Goal: Task Accomplishment & Management: Use online tool/utility

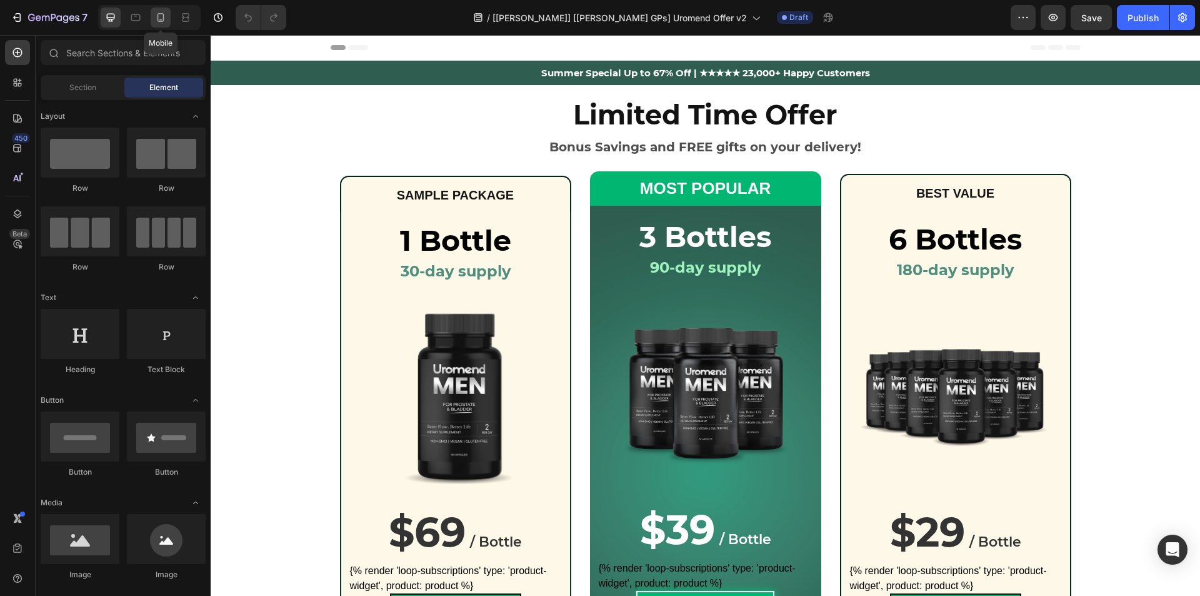
click at [160, 19] on icon at bounding box center [161, 17] width 7 height 9
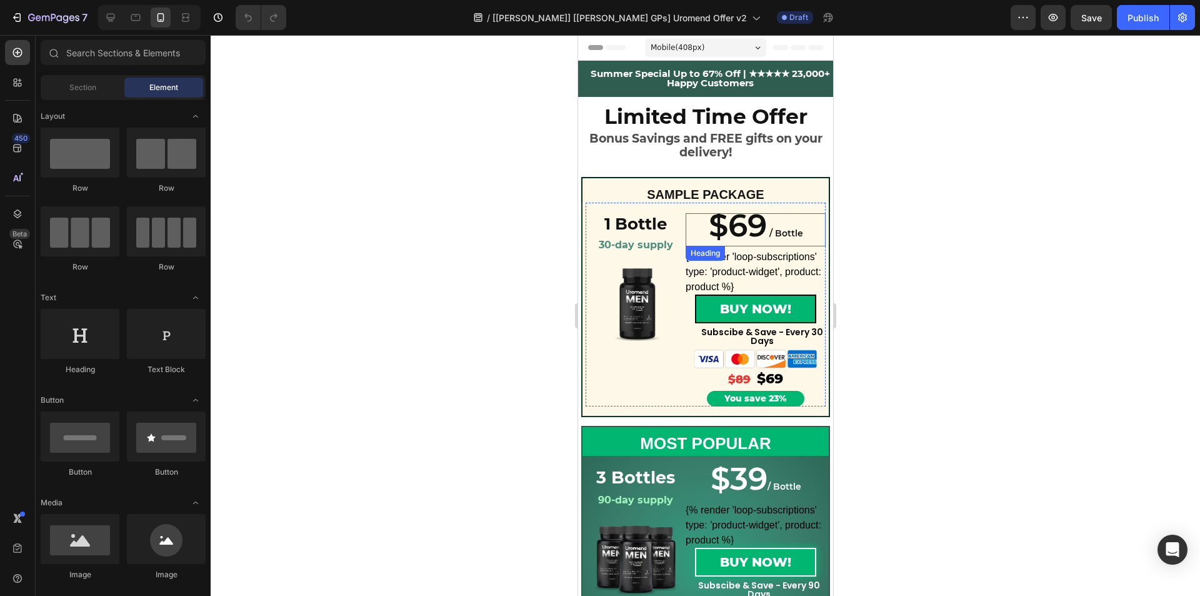
click at [721, 233] on span "$69" at bounding box center [737, 225] width 58 height 38
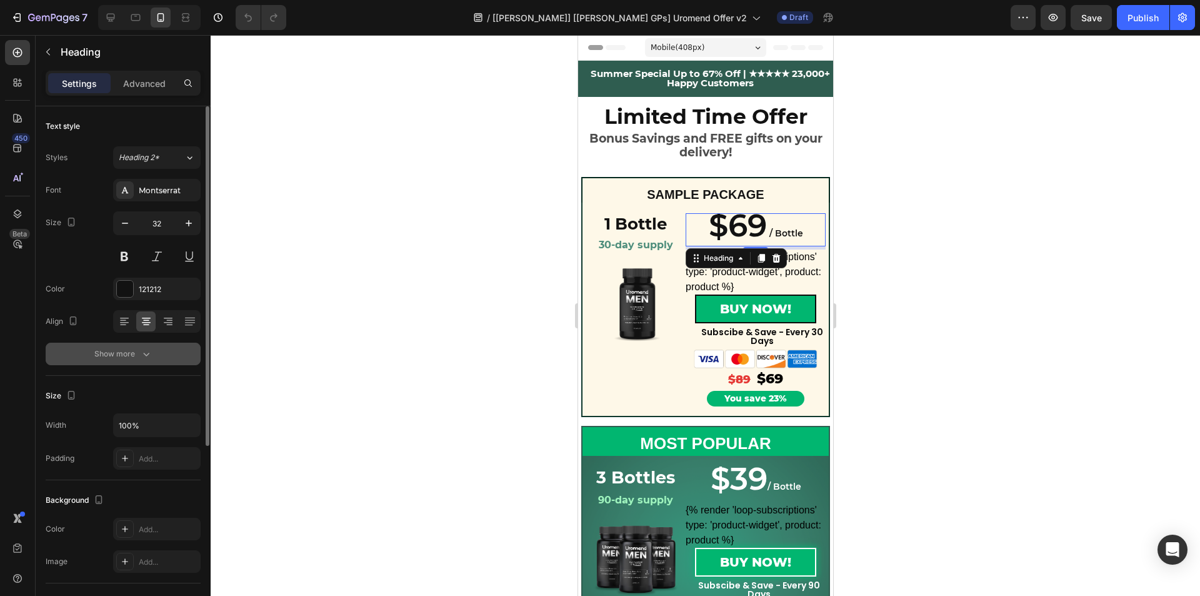
click at [148, 352] on icon "button" at bounding box center [146, 354] width 13 height 13
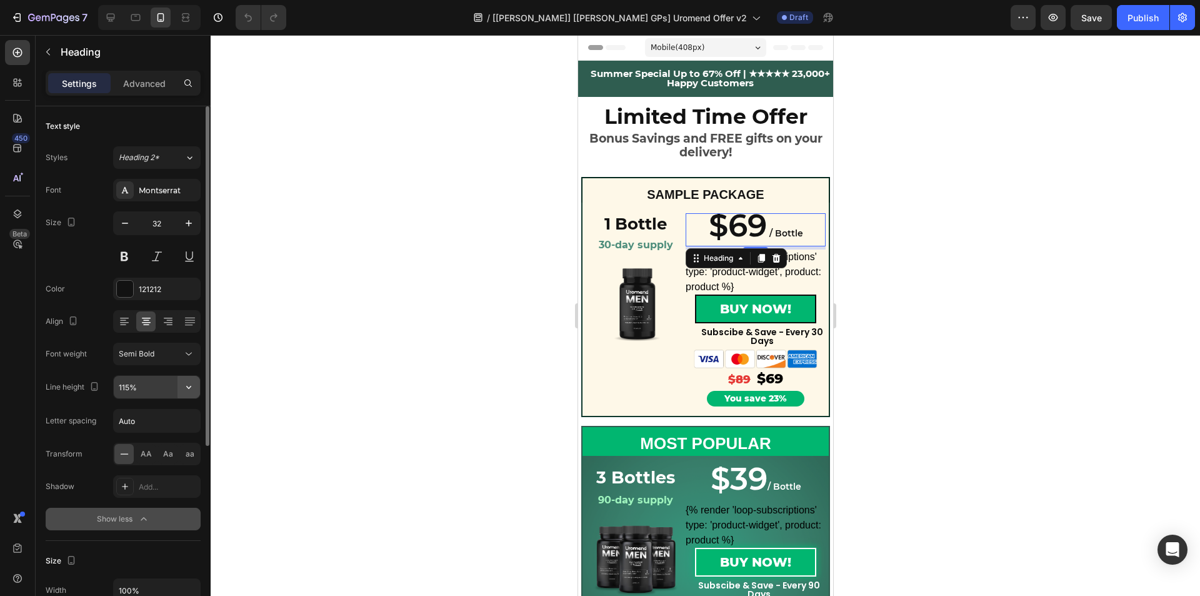
click at [187, 390] on icon "button" at bounding box center [189, 387] width 13 height 13
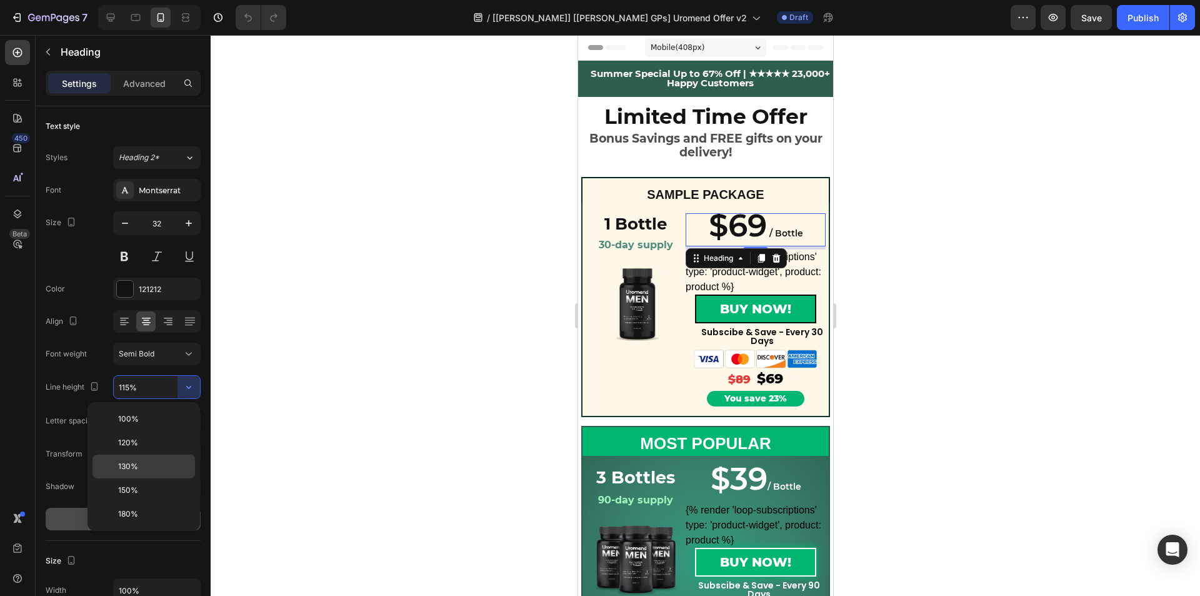
click at [163, 464] on p "130%" at bounding box center [153, 466] width 71 height 11
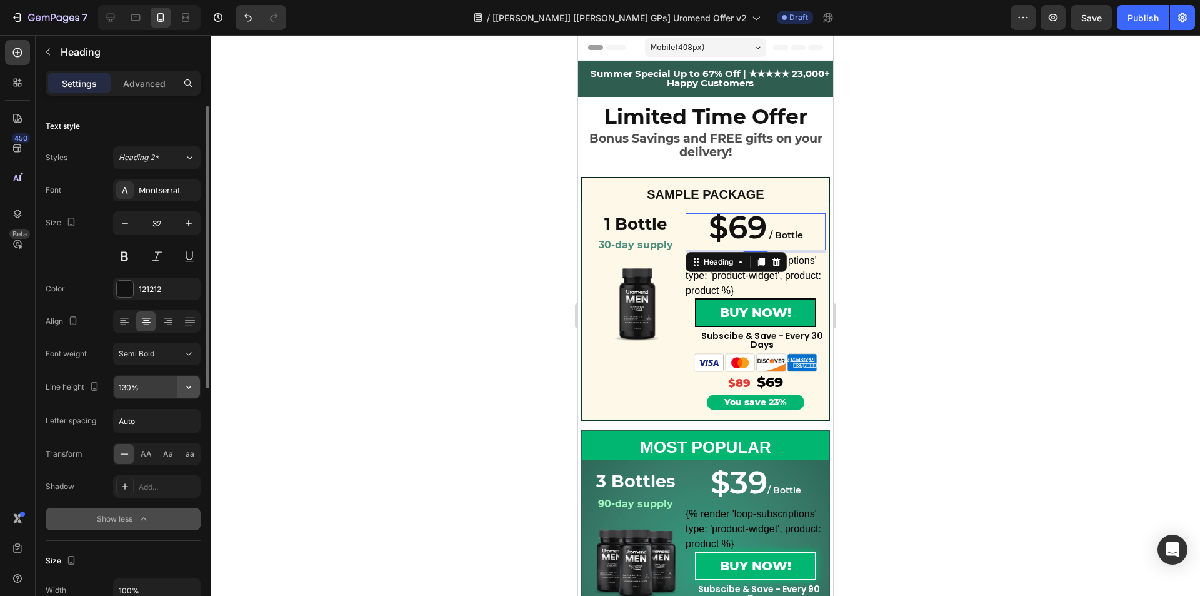
click at [190, 384] on icon "button" at bounding box center [189, 387] width 13 height 13
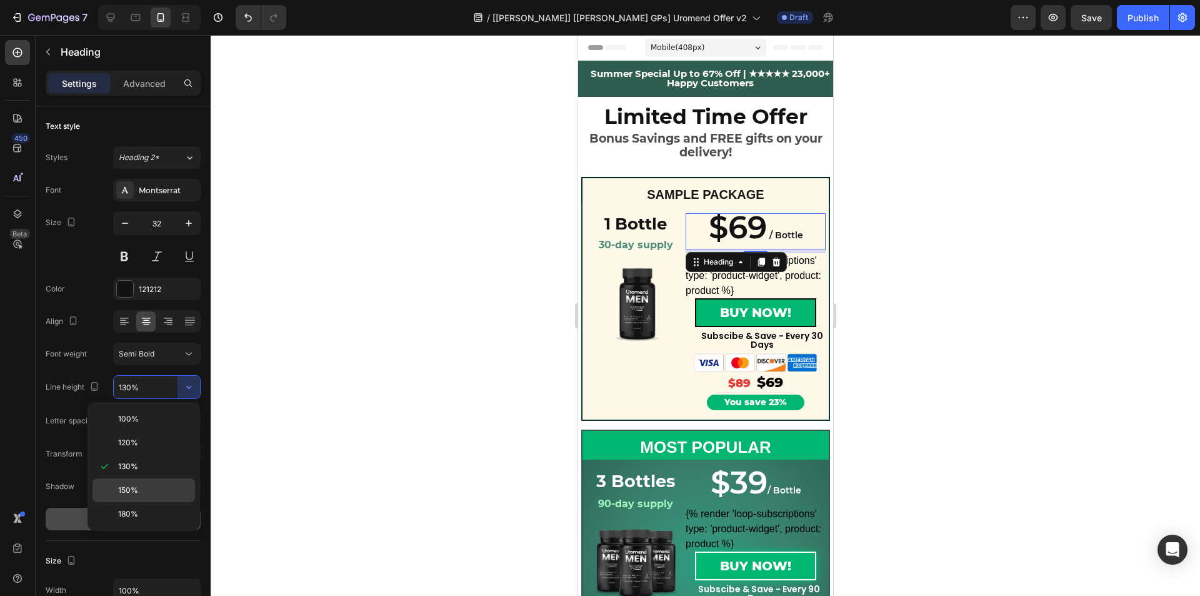
click at [156, 485] on p "150%" at bounding box center [153, 490] width 71 height 11
type input "150%"
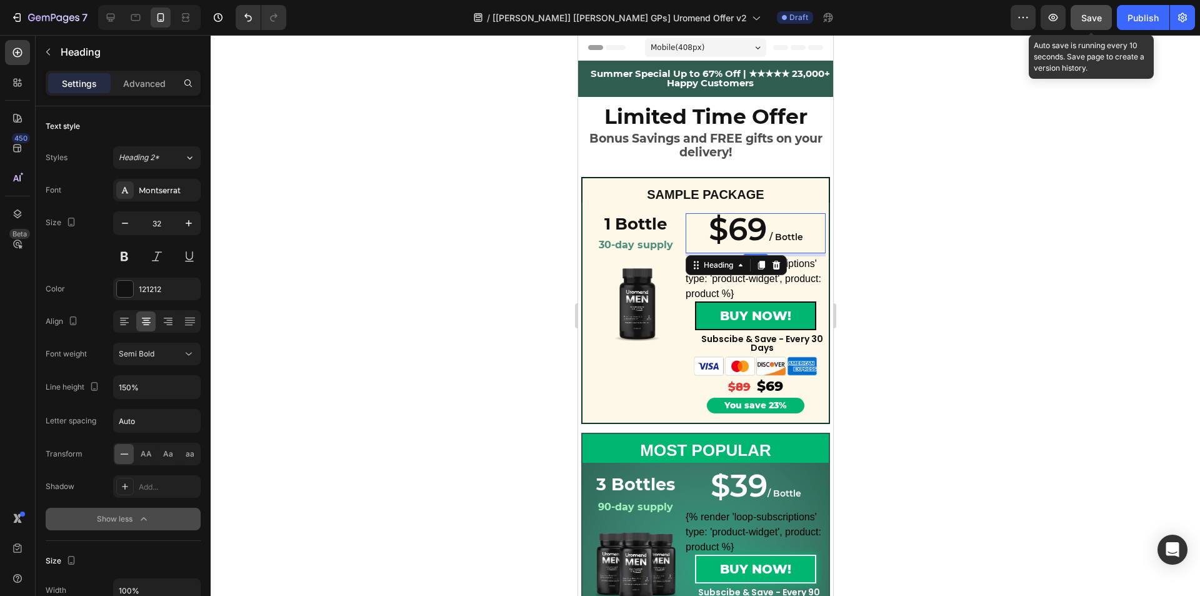
click at [1102, 16] on span "Save" at bounding box center [1092, 18] width 21 height 11
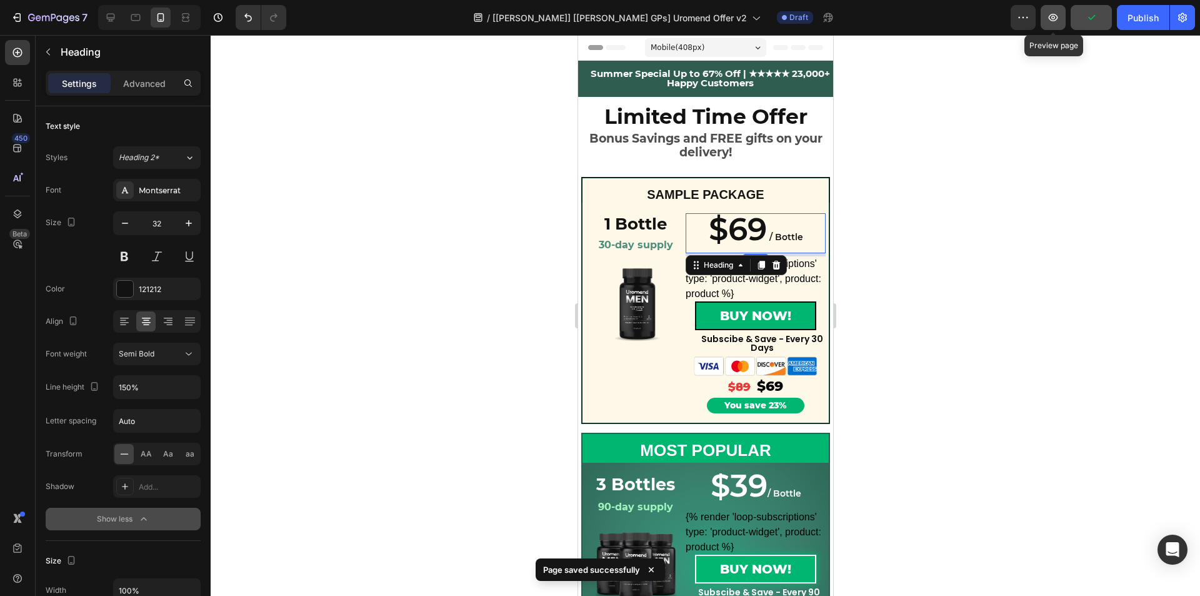
click at [1053, 24] on button "button" at bounding box center [1053, 17] width 25 height 25
